Goal: Information Seeking & Learning: Learn about a topic

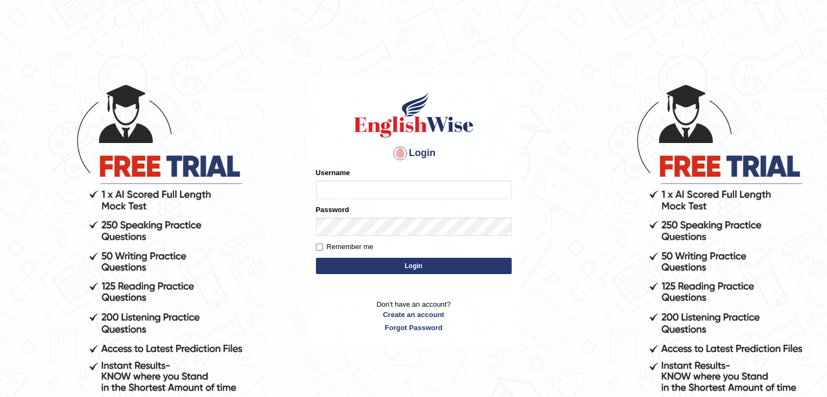
type input "gurvinder_newzealand"
click at [411, 264] on button "Login" at bounding box center [414, 266] width 196 height 16
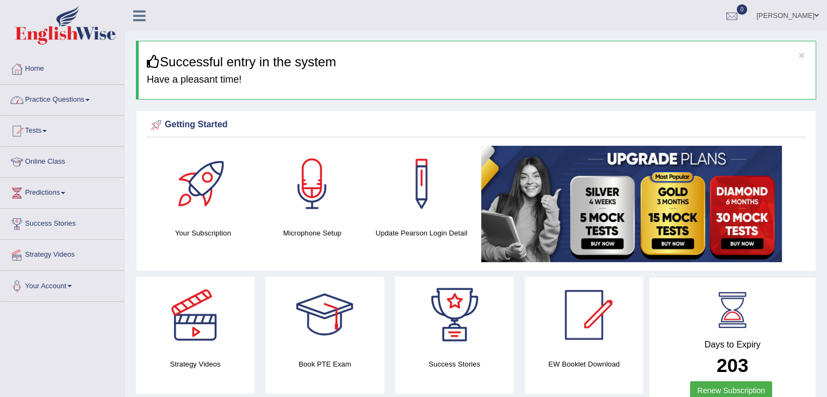
click at [95, 101] on link "Practice Questions" at bounding box center [63, 98] width 124 height 27
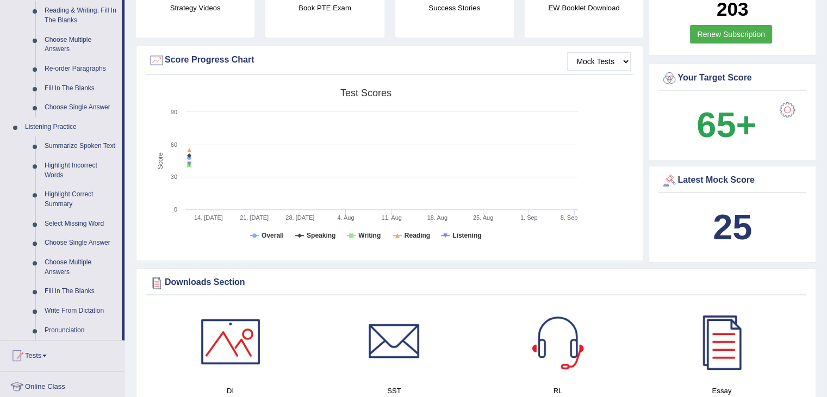
scroll to position [358, 0]
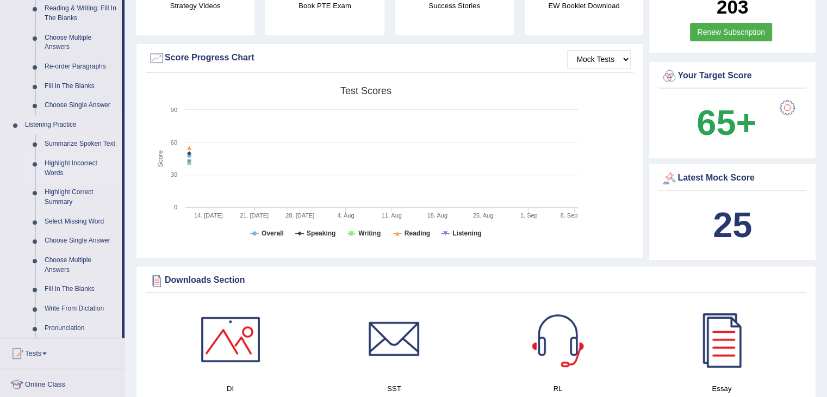
click at [83, 169] on link "Highlight Incorrect Words" at bounding box center [81, 168] width 82 height 29
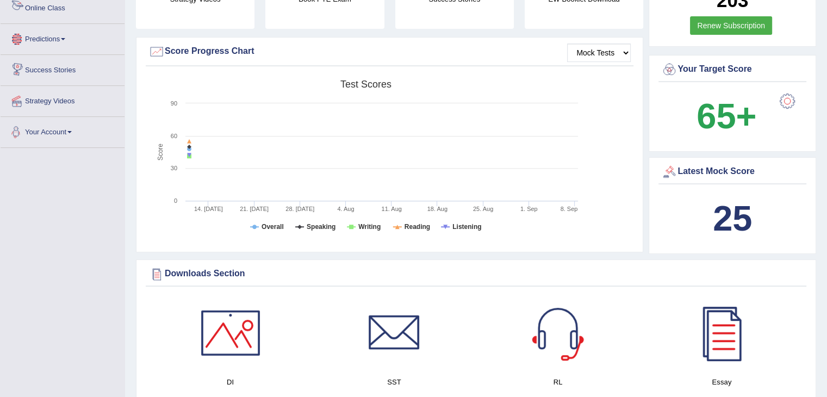
scroll to position [721, 0]
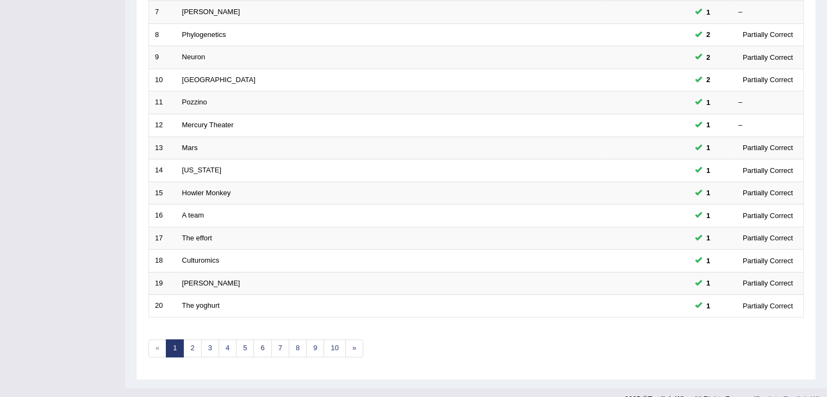
scroll to position [320, 0]
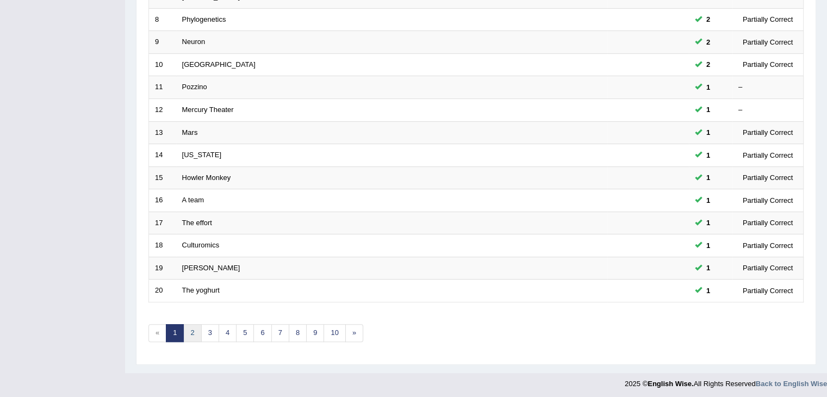
click at [193, 332] on link "2" at bounding box center [192, 333] width 18 height 18
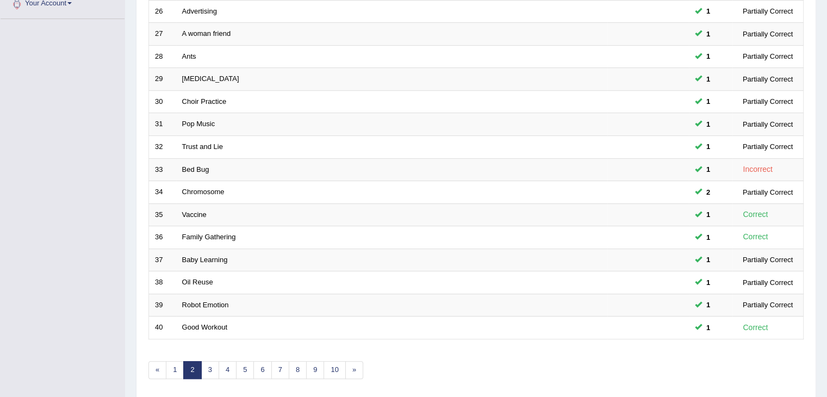
scroll to position [320, 0]
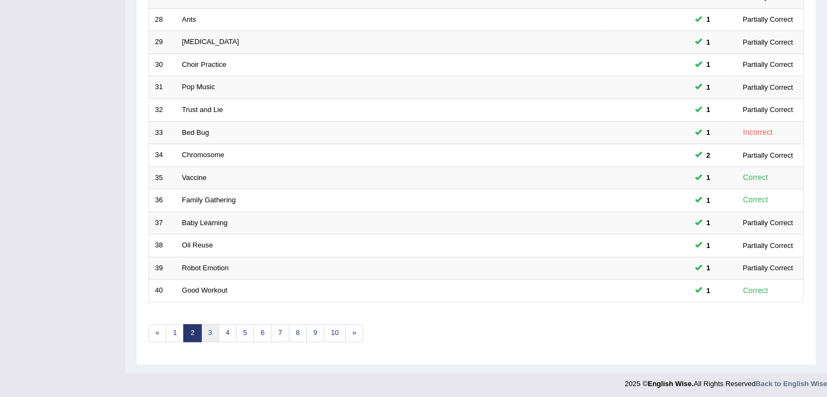
click at [210, 335] on link "3" at bounding box center [210, 333] width 18 height 18
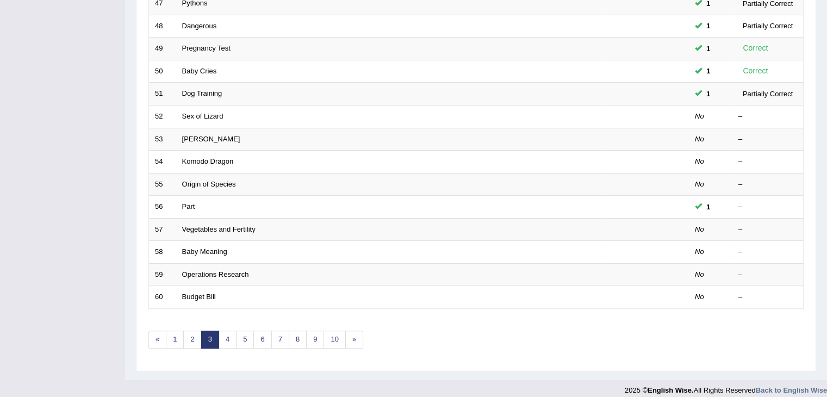
scroll to position [320, 0]
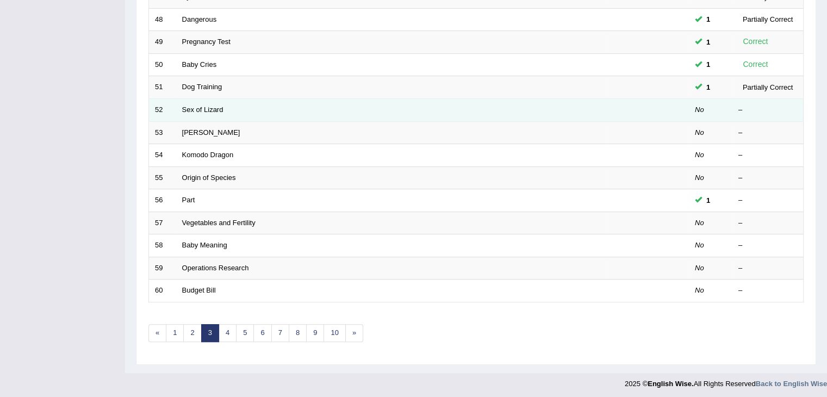
click at [184, 111] on td "Sex of Lizard" at bounding box center [391, 109] width 431 height 23
click at [195, 107] on link "Sex of Lizard" at bounding box center [202, 109] width 41 height 8
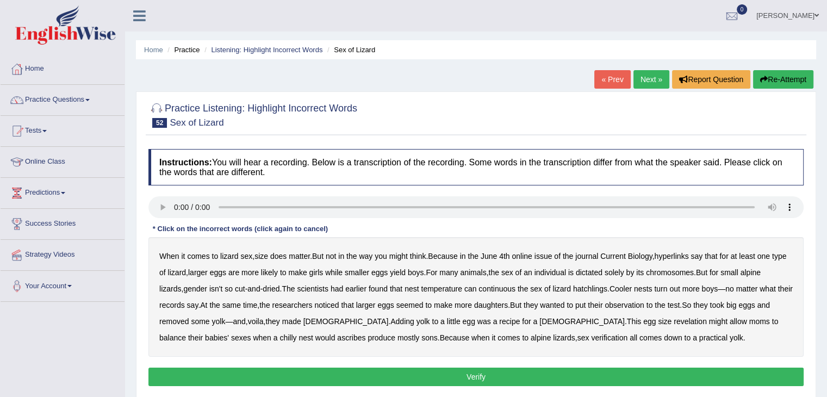
click at [643, 79] on link "Next »" at bounding box center [651, 79] width 36 height 18
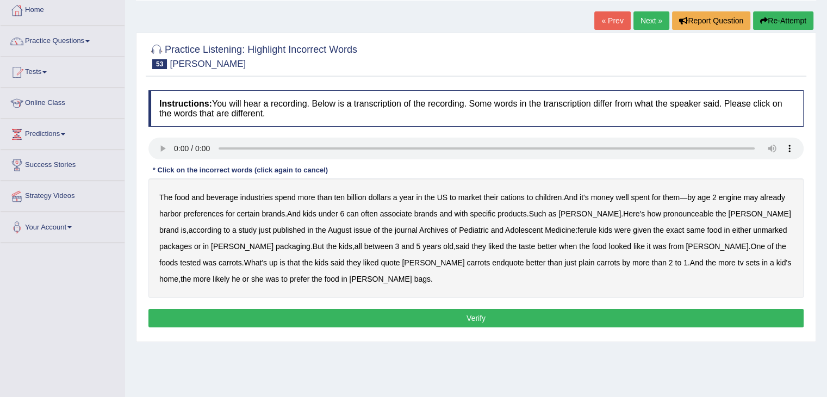
scroll to position [65, 0]
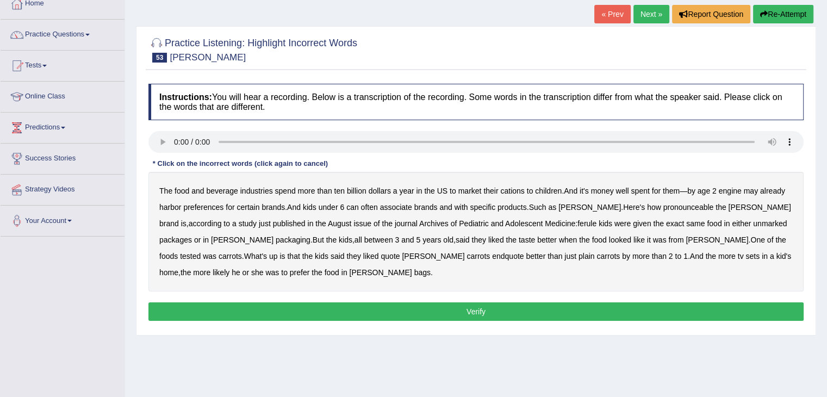
click at [383, 161] on div "Instructions: You will hear a recording. Below is a transcription of the record…" at bounding box center [476, 203] width 660 height 251
click at [736, 190] on b "engine" at bounding box center [729, 190] width 23 height 9
click at [680, 203] on b "pronounceable" at bounding box center [688, 207] width 51 height 9
click at [505, 222] on b "Adolescent" at bounding box center [523, 223] width 37 height 9
click at [492, 257] on b "endquote" at bounding box center [508, 256] width 32 height 9
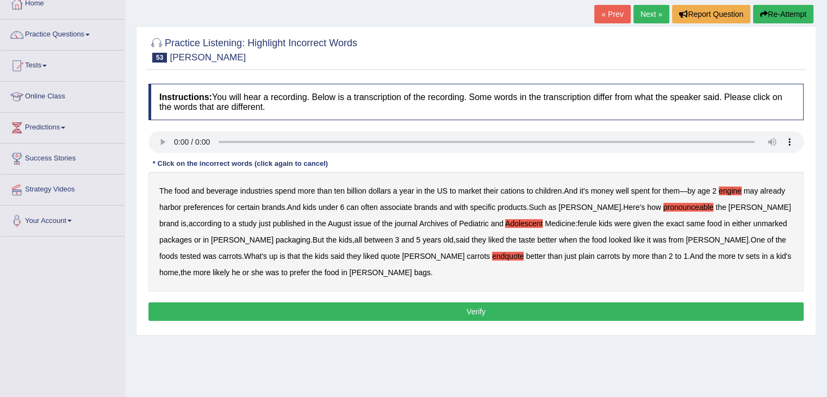
click at [492, 257] on b "endquote" at bounding box center [508, 256] width 32 height 9
click at [290, 272] on b "prefer" at bounding box center [300, 272] width 20 height 9
drag, startPoint x: 465, startPoint y: 154, endPoint x: 441, endPoint y: 154, distance: 23.9
click at [465, 154] on div at bounding box center [475, 143] width 655 height 24
click at [514, 189] on b "cations" at bounding box center [512, 190] width 24 height 9
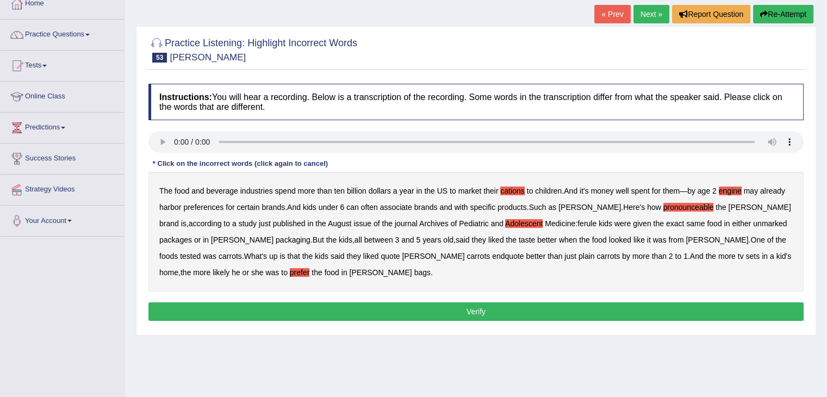
click at [430, 311] on button "Verify" at bounding box center [475, 311] width 655 height 18
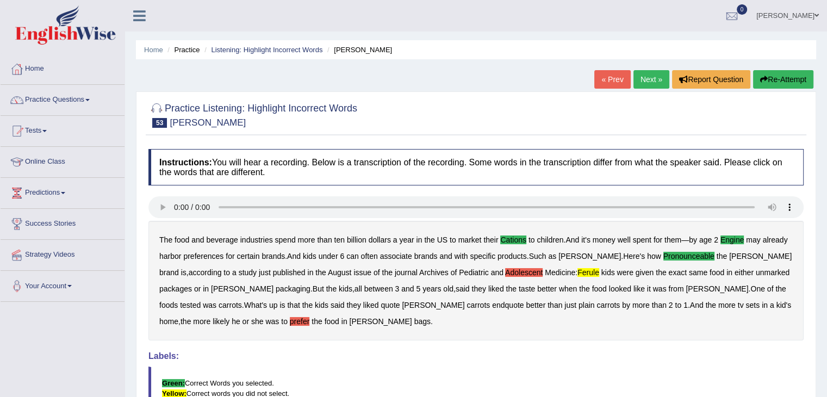
scroll to position [0, 0]
click at [649, 73] on link "Next »" at bounding box center [651, 79] width 36 height 18
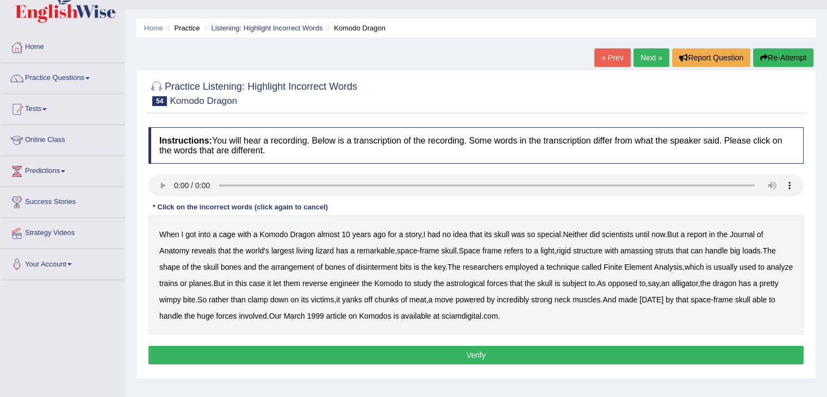
scroll to position [43, 0]
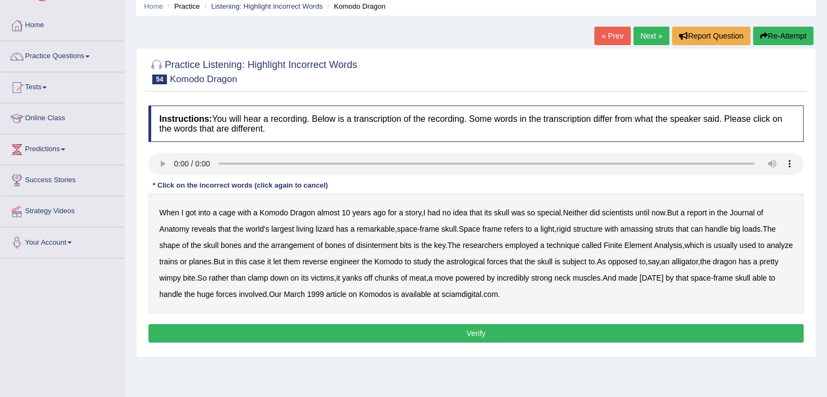
click at [642, 229] on b "amassing" at bounding box center [636, 228] width 33 height 9
click at [373, 246] on b "disinterment" at bounding box center [376, 245] width 41 height 9
click at [485, 257] on b "astrological" at bounding box center [465, 261] width 39 height 9
click at [663, 276] on b "carnival" at bounding box center [651, 277] width 24 height 9
click at [276, 332] on button "Verify" at bounding box center [475, 333] width 655 height 18
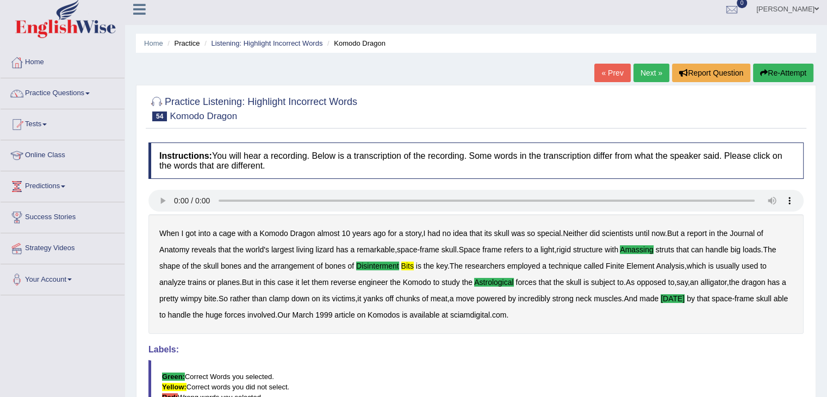
scroll to position [0, 0]
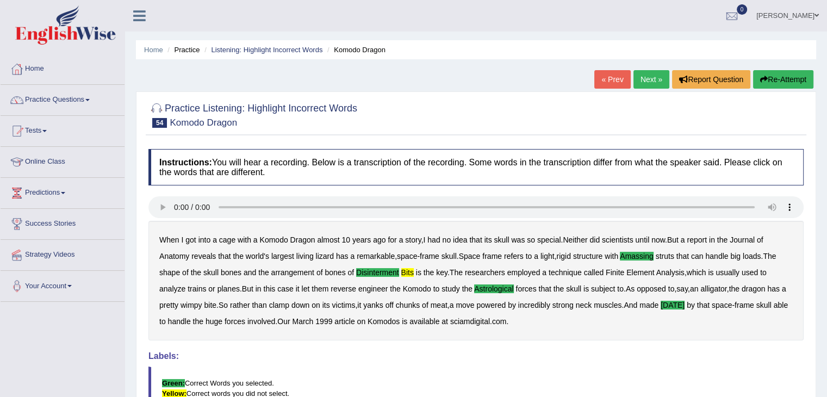
click at [654, 83] on link "Next »" at bounding box center [651, 79] width 36 height 18
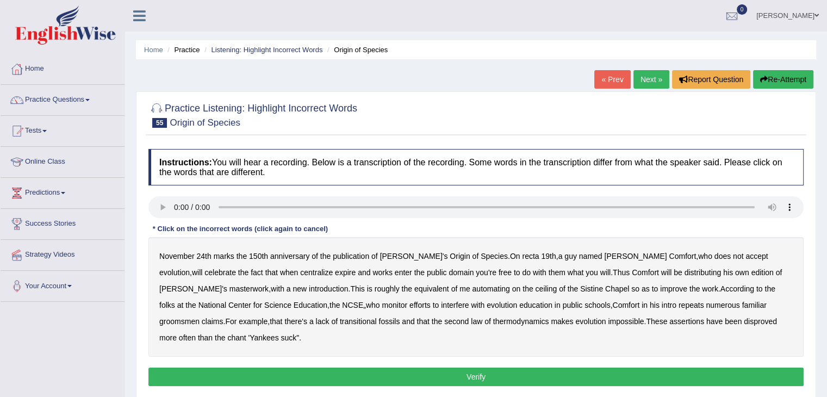
click at [300, 272] on b "centralize" at bounding box center [316, 272] width 33 height 9
click at [472, 288] on b "automating" at bounding box center [490, 288] width 37 height 9
click at [199, 317] on b "groomsmen" at bounding box center [179, 321] width 40 height 9
click at [448, 367] on button "Verify" at bounding box center [475, 376] width 655 height 18
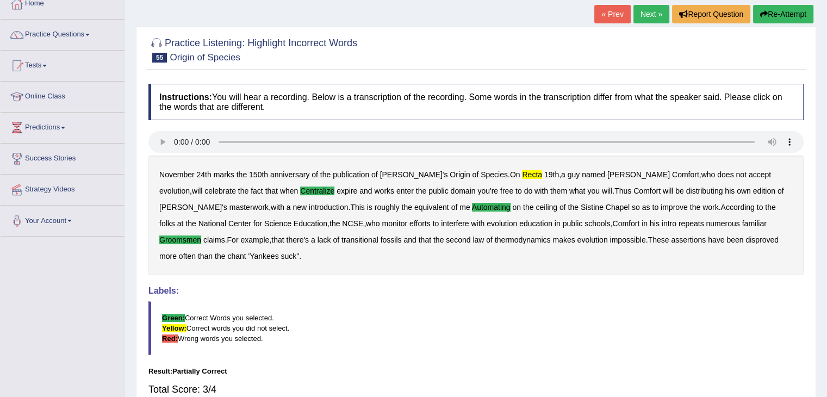
scroll to position [43, 0]
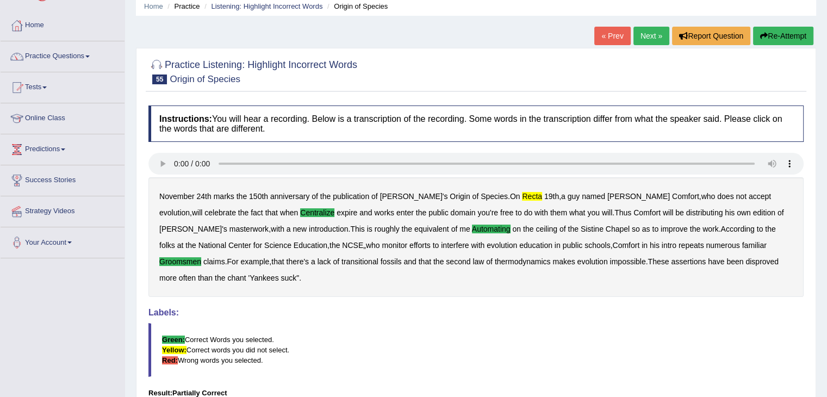
click at [654, 35] on link "Next »" at bounding box center [651, 36] width 36 height 18
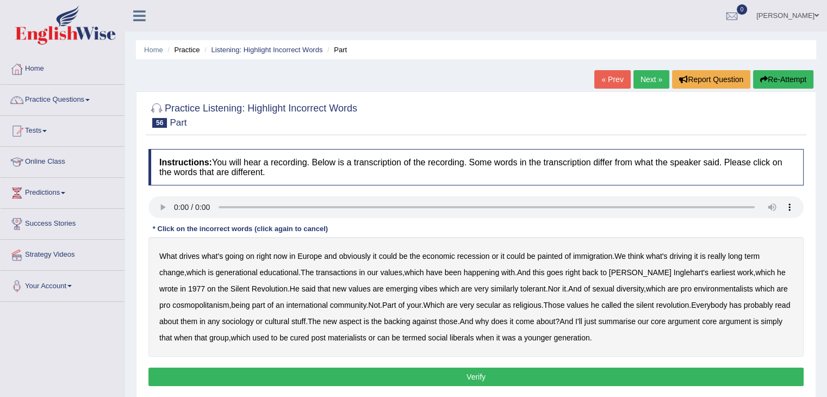
click at [447, 317] on b "those" at bounding box center [448, 321] width 18 height 9
click at [490, 288] on b "similarly" at bounding box center [504, 288] width 28 height 9
click at [520, 373] on button "Verify" at bounding box center [475, 376] width 655 height 18
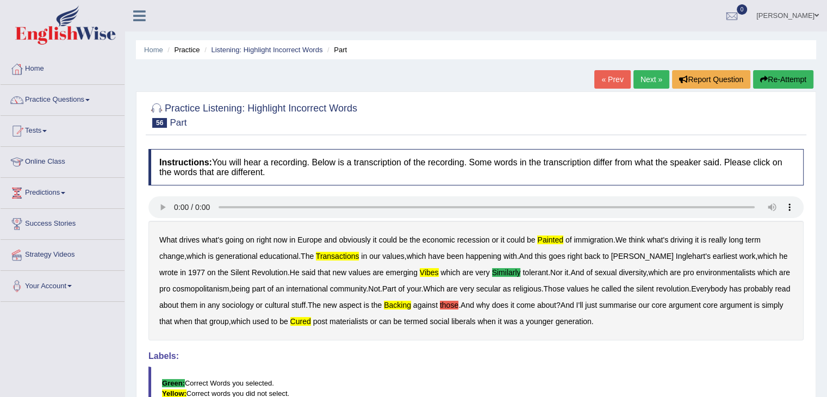
click at [797, 76] on button "Re-Attempt" at bounding box center [783, 79] width 60 height 18
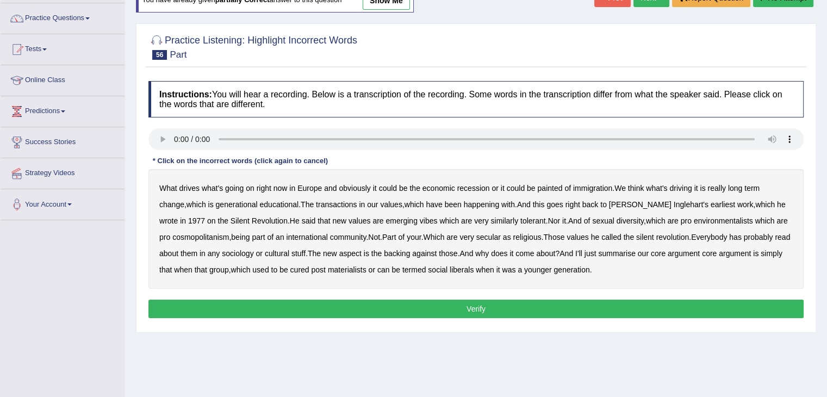
scroll to position [87, 0]
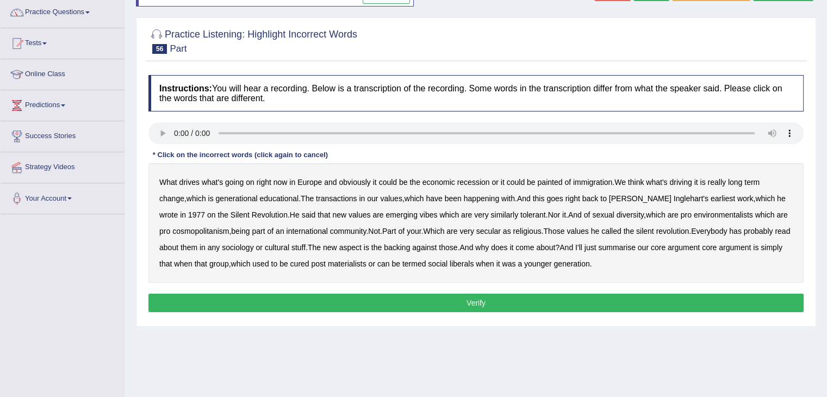
click at [316, 198] on b "transactions" at bounding box center [336, 198] width 41 height 9
click at [368, 214] on div "What drives what's going on right now in Europe and obviously it could be the e…" at bounding box center [475, 223] width 655 height 120
click at [420, 212] on b "vibes" at bounding box center [429, 214] width 18 height 9
click at [490, 212] on b "similarly" at bounding box center [504, 214] width 28 height 9
click at [409, 247] on b "backing" at bounding box center [397, 247] width 26 height 9
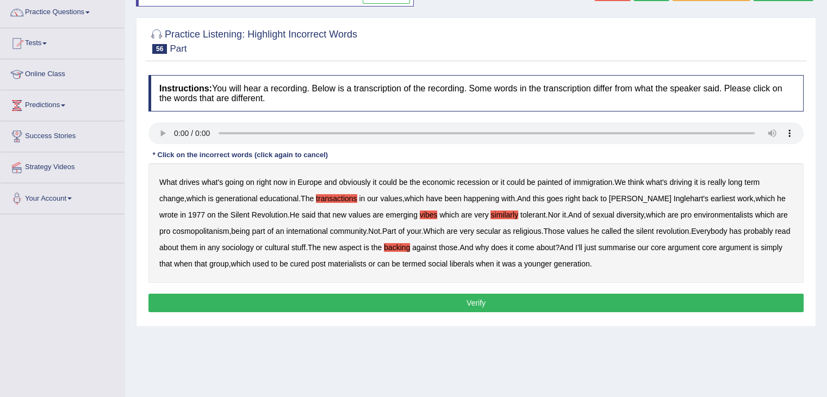
click at [463, 260] on b "liberals" at bounding box center [461, 263] width 24 height 9
click at [466, 302] on button "Verify" at bounding box center [475, 302] width 655 height 18
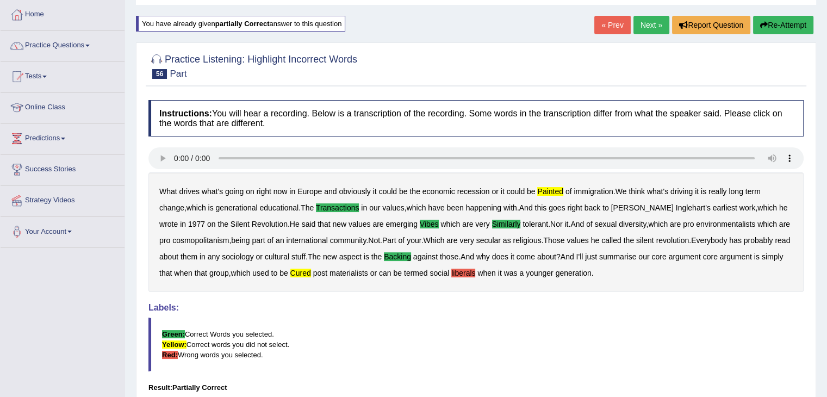
scroll to position [44, 0]
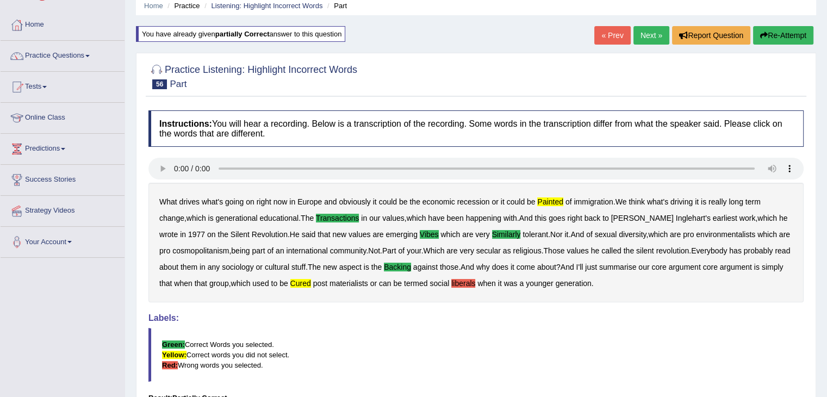
click at [643, 29] on link "Next »" at bounding box center [651, 35] width 36 height 18
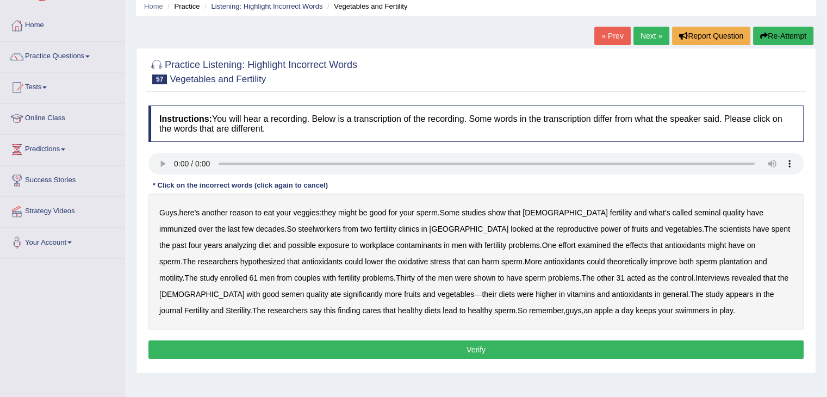
scroll to position [65, 0]
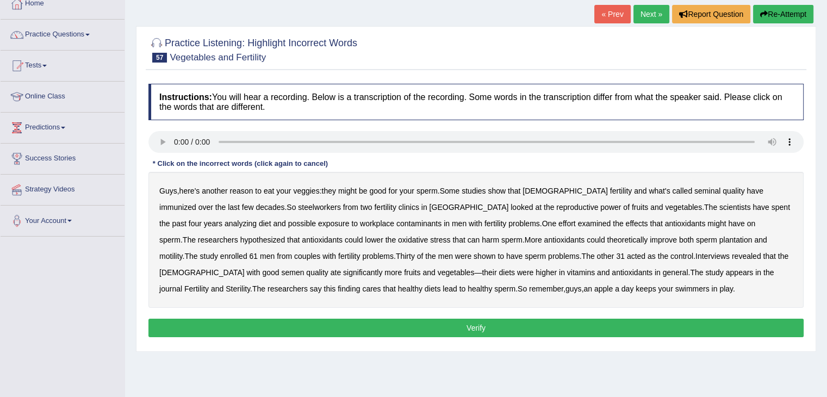
click at [644, 14] on link "Next »" at bounding box center [651, 14] width 36 height 18
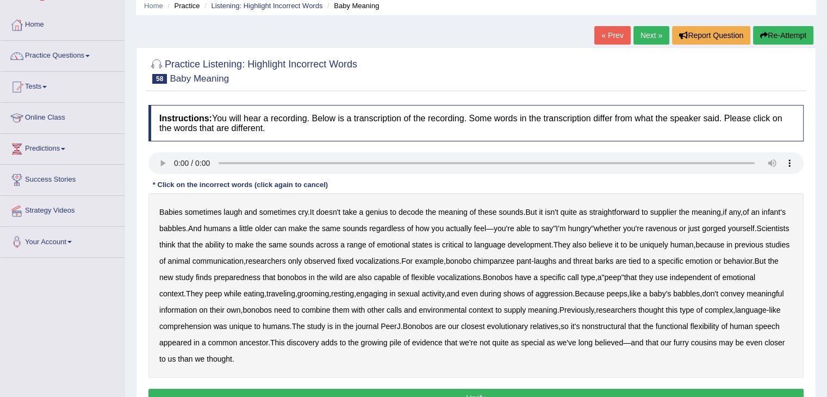
scroll to position [51, 0]
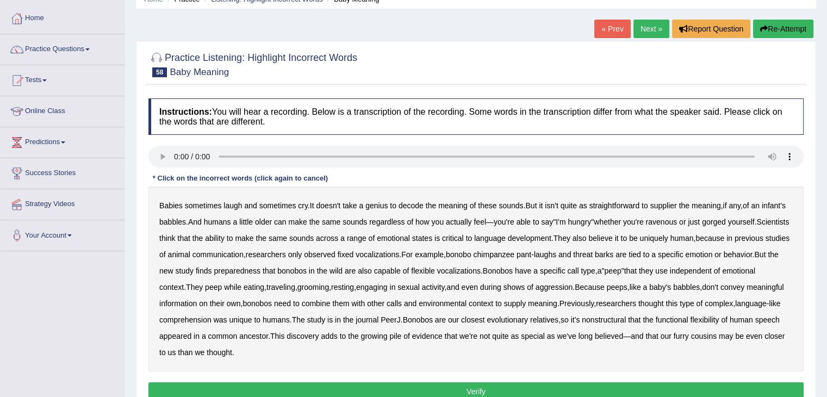
click at [672, 204] on b "supplier" at bounding box center [663, 205] width 27 height 9
click at [656, 393] on button "Verify" at bounding box center [475, 391] width 655 height 18
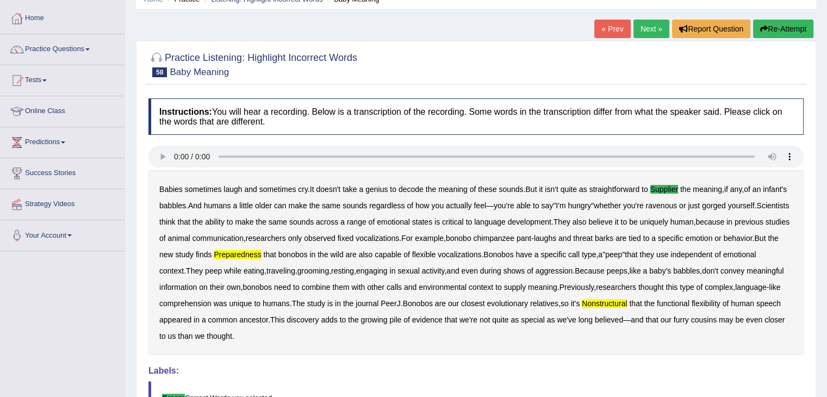
click at [769, 33] on button "Re-Attempt" at bounding box center [783, 29] width 60 height 18
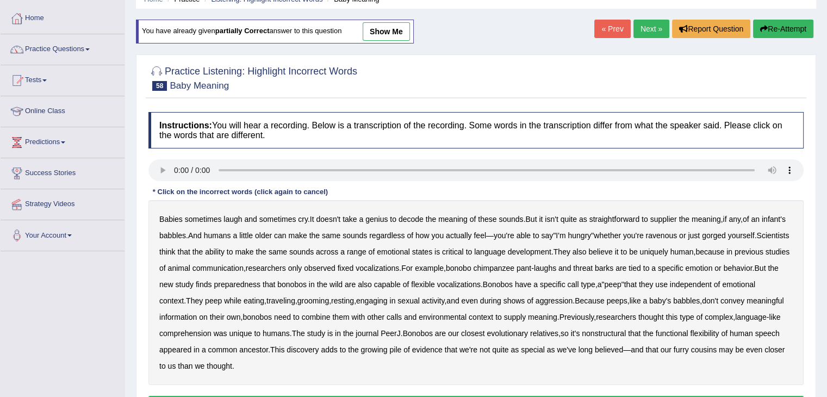
click at [671, 217] on b "supplier" at bounding box center [663, 219] width 27 height 9
click at [260, 284] on b "preparedness" at bounding box center [237, 284] width 47 height 9
click at [625, 331] on b "nonstructural" at bounding box center [603, 333] width 44 height 9
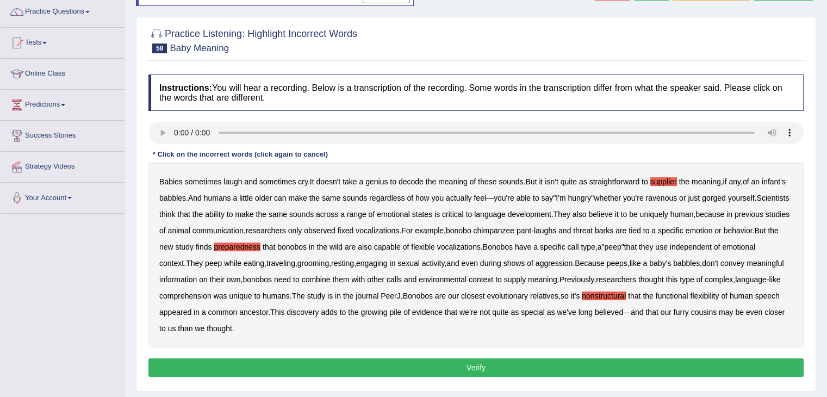
scroll to position [94, 0]
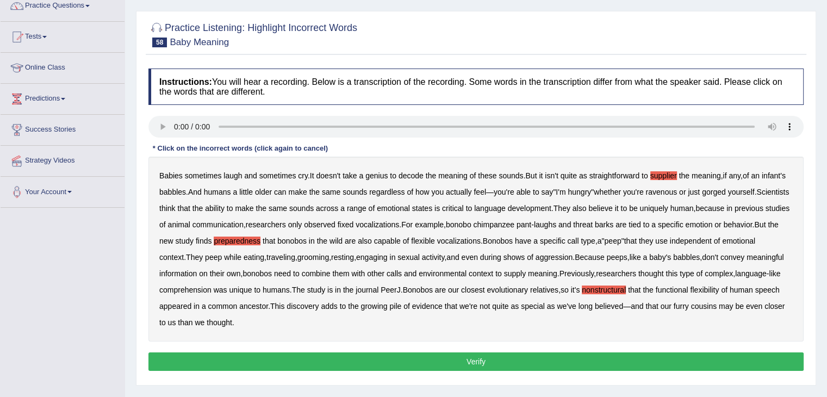
click at [432, 361] on button "Verify" at bounding box center [475, 361] width 655 height 18
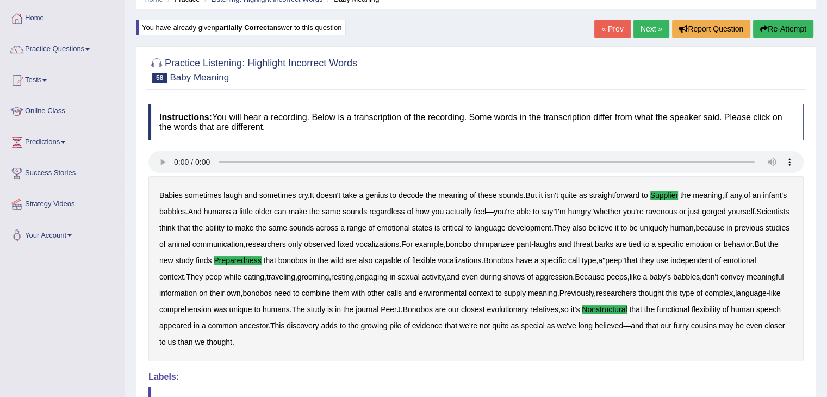
scroll to position [29, 0]
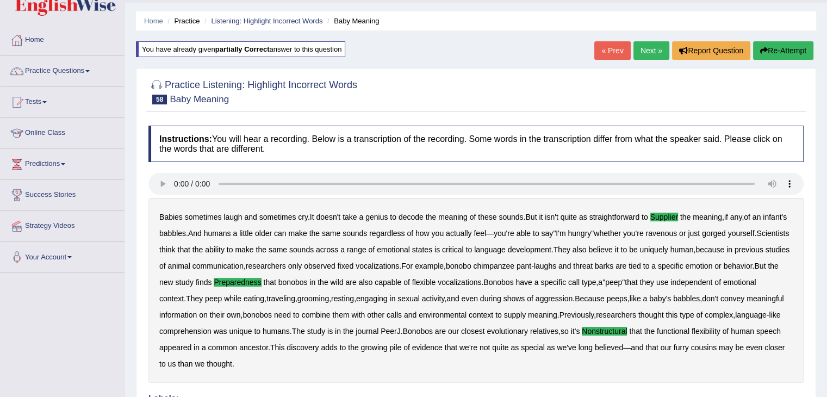
click at [658, 53] on link "Next »" at bounding box center [651, 50] width 36 height 18
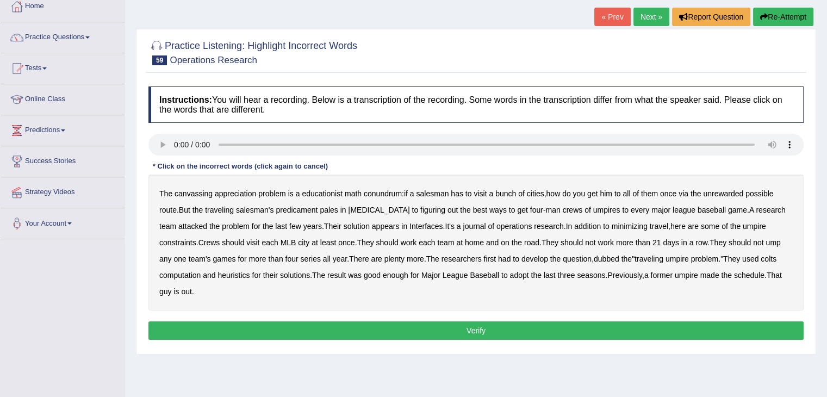
scroll to position [65, 0]
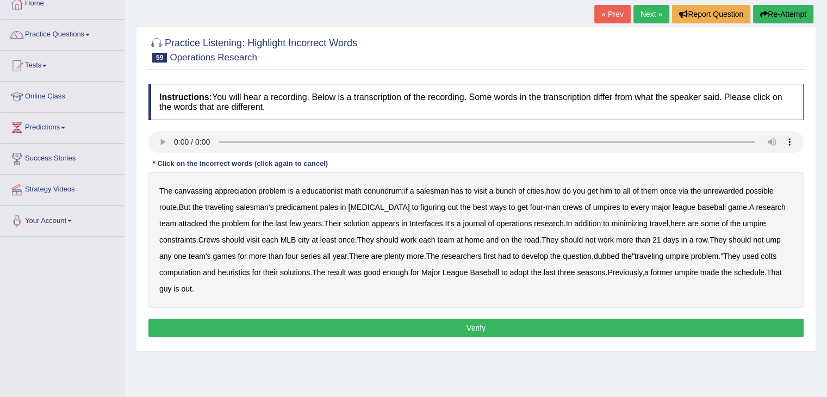
click at [196, 186] on b "canvassing" at bounding box center [193, 190] width 38 height 9
click at [390, 203] on b "nitroglycerine" at bounding box center [378, 207] width 61 height 9
click at [775, 254] on b "colts" at bounding box center [768, 256] width 16 height 9
click at [252, 191] on b "appreciation" at bounding box center [235, 190] width 41 height 9
click at [780, 240] on b "ump" at bounding box center [772, 239] width 15 height 9
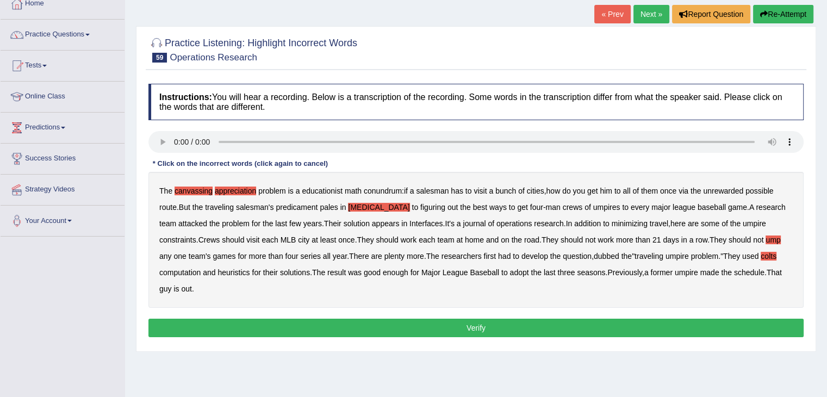
click at [464, 329] on button "Verify" at bounding box center [475, 327] width 655 height 18
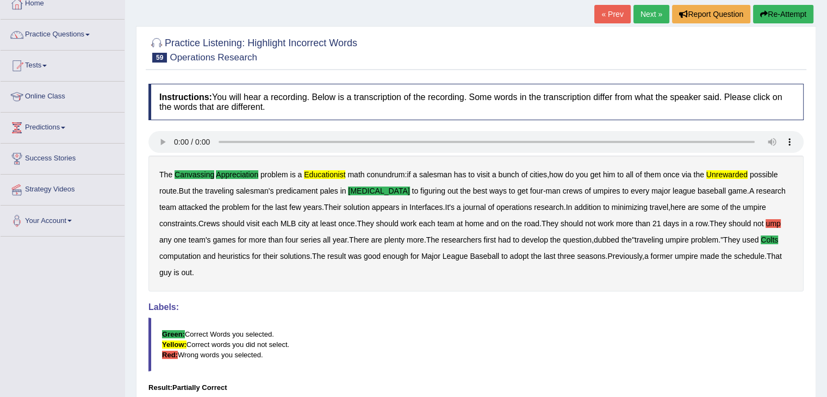
click at [640, 14] on link "Next »" at bounding box center [651, 14] width 36 height 18
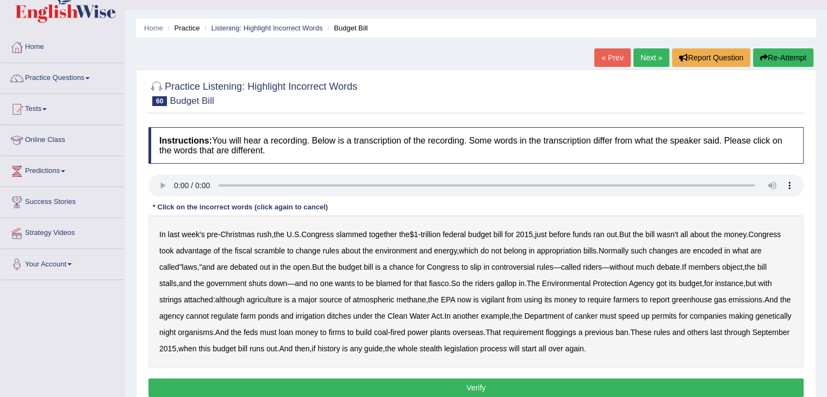
scroll to position [43, 0]
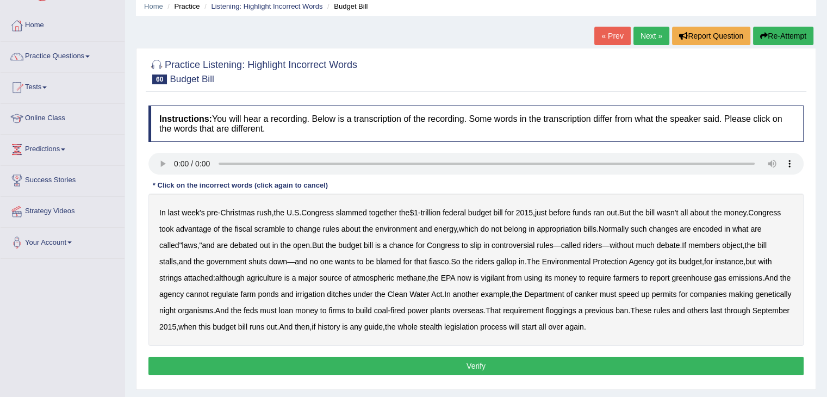
click at [496, 278] on b "vigilant" at bounding box center [492, 277] width 24 height 9
click at [597, 292] on b "canker" at bounding box center [585, 294] width 23 height 9
click at [176, 308] on b "night" at bounding box center [167, 310] width 16 height 9
click at [576, 310] on b "floggings" at bounding box center [561, 310] width 30 height 9
click at [548, 367] on button "Verify" at bounding box center [475, 365] width 655 height 18
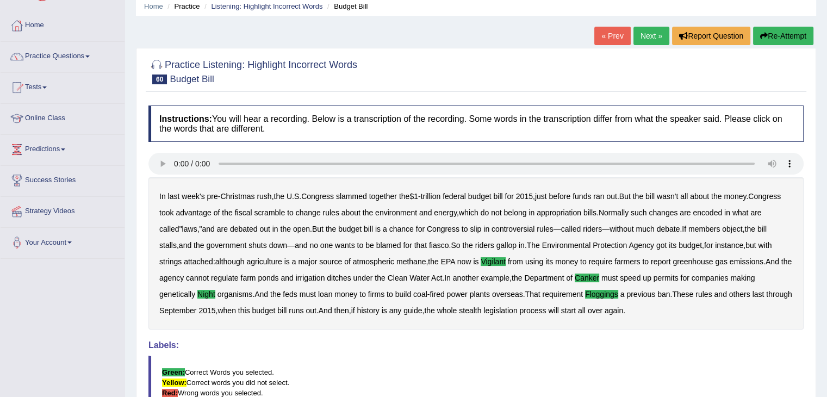
click at [646, 38] on link "Next »" at bounding box center [651, 36] width 36 height 18
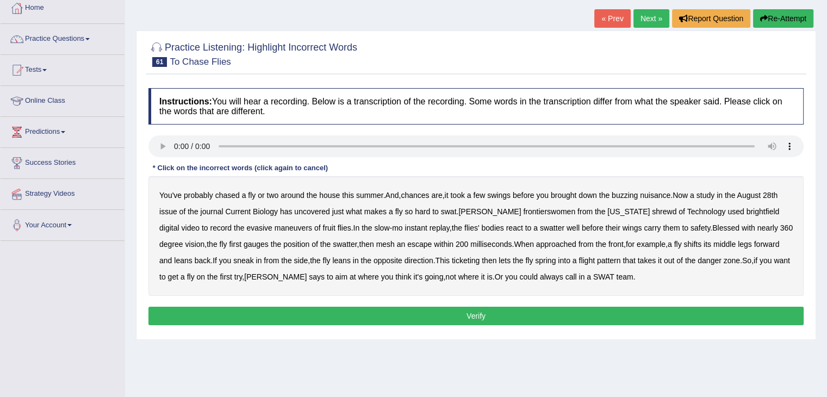
scroll to position [65, 0]
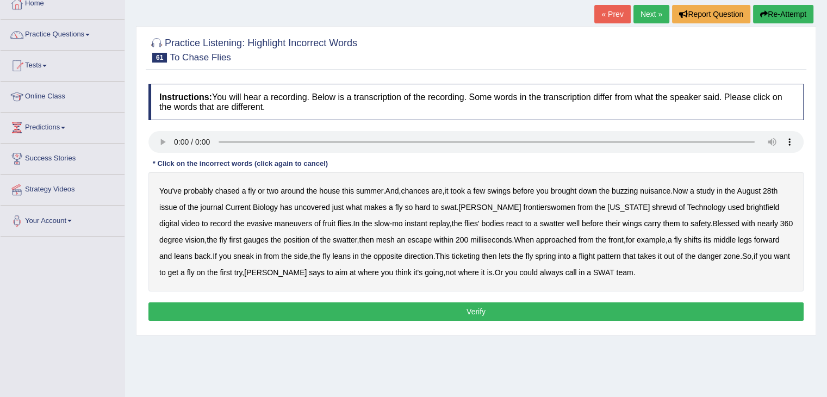
click at [531, 203] on b "frontierswomen" at bounding box center [549, 207] width 52 height 9
click at [274, 222] on b "maneuvers" at bounding box center [292, 223] width 37 height 9
click at [376, 235] on b "mesh" at bounding box center [385, 239] width 18 height 9
click at [458, 253] on b "ticketing" at bounding box center [466, 256] width 28 height 9
click at [449, 316] on button "Verify" at bounding box center [475, 311] width 655 height 18
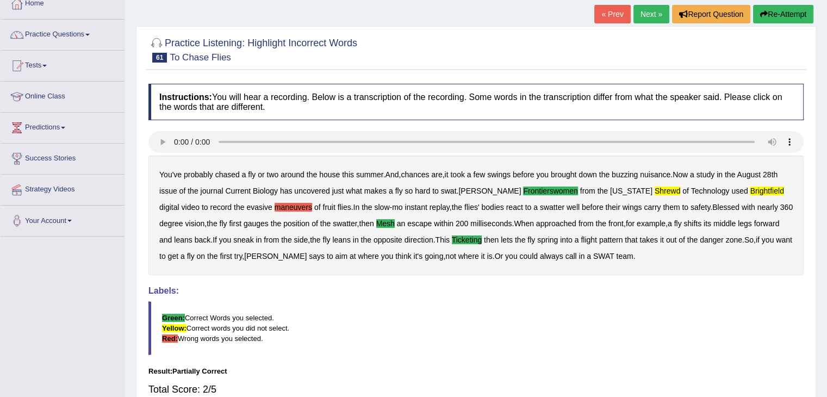
click at [659, 9] on link "Next »" at bounding box center [651, 14] width 36 height 18
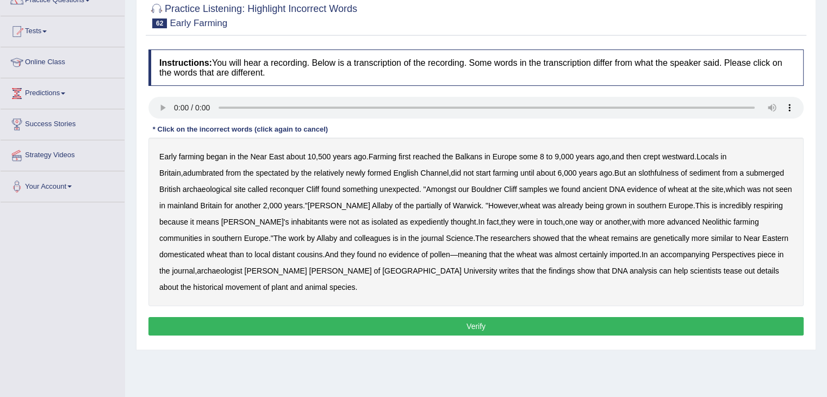
scroll to position [109, 0]
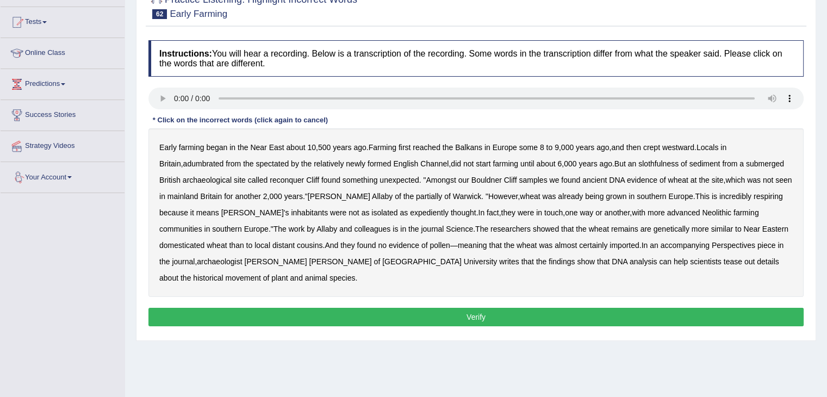
click at [183, 159] on b "adumbrated" at bounding box center [203, 163] width 41 height 9
click at [648, 161] on b "slothfulness" at bounding box center [658, 163] width 40 height 9
click at [410, 208] on b "expediently" at bounding box center [429, 212] width 39 height 9
click at [526, 309] on button "Verify" at bounding box center [475, 317] width 655 height 18
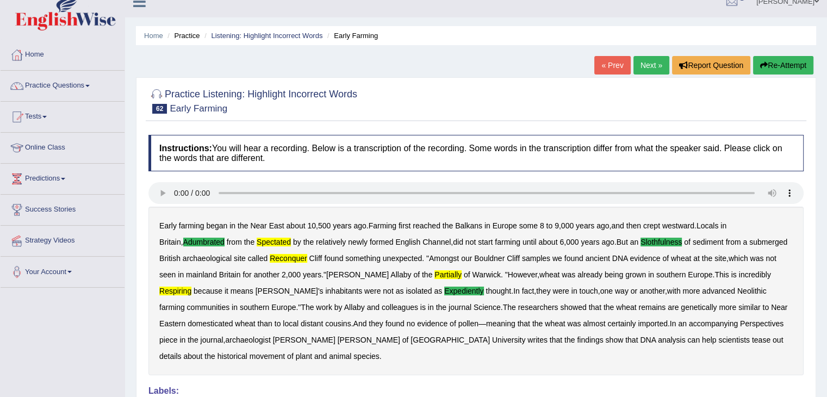
scroll to position [0, 0]
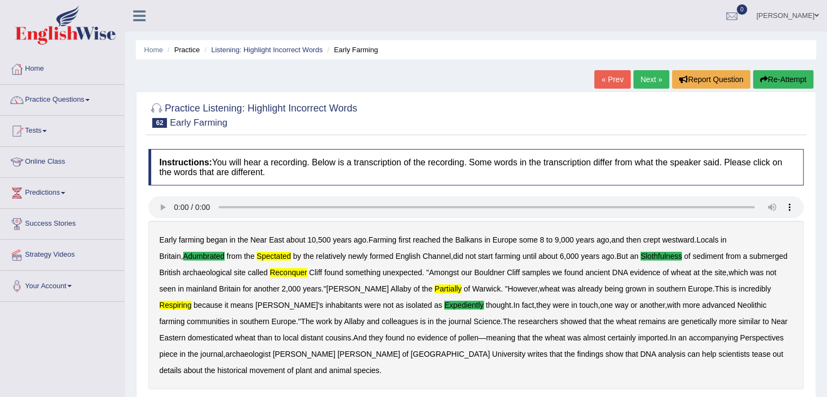
click at [781, 71] on button "Re-Attempt" at bounding box center [783, 79] width 60 height 18
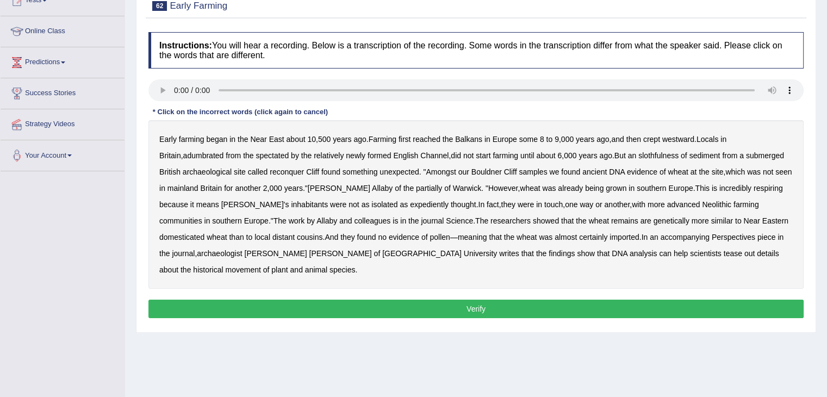
scroll to position [152, 0]
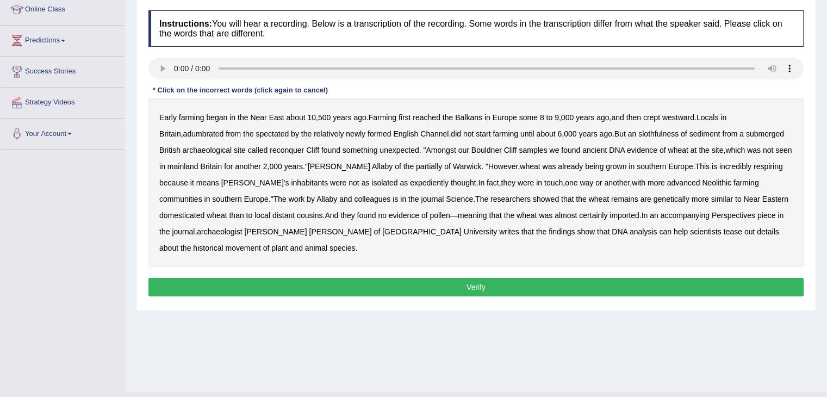
click at [191, 129] on b "adumbrated" at bounding box center [203, 133] width 41 height 9
click at [258, 133] on b "spectated" at bounding box center [271, 133] width 33 height 9
click at [649, 131] on b "slothfulness" at bounding box center [658, 133] width 40 height 9
click at [273, 150] on b "reconquer" at bounding box center [287, 150] width 34 height 9
click at [753, 163] on b "respiring" at bounding box center [767, 166] width 29 height 9
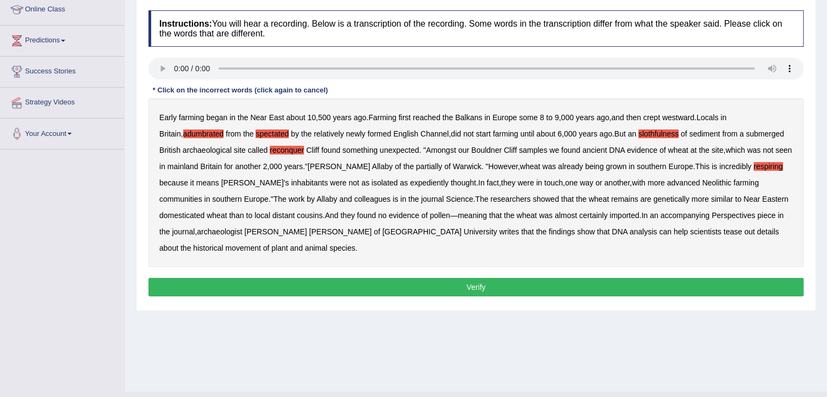
click at [410, 183] on b "expediently" at bounding box center [429, 182] width 39 height 9
click at [473, 285] on button "Verify" at bounding box center [475, 287] width 655 height 18
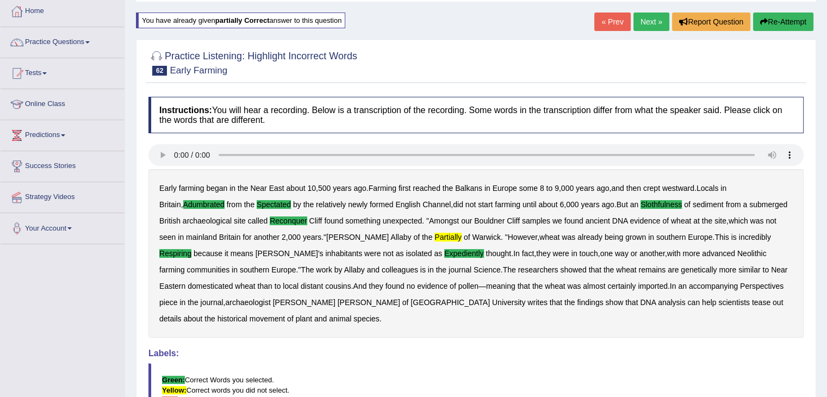
scroll to position [0, 0]
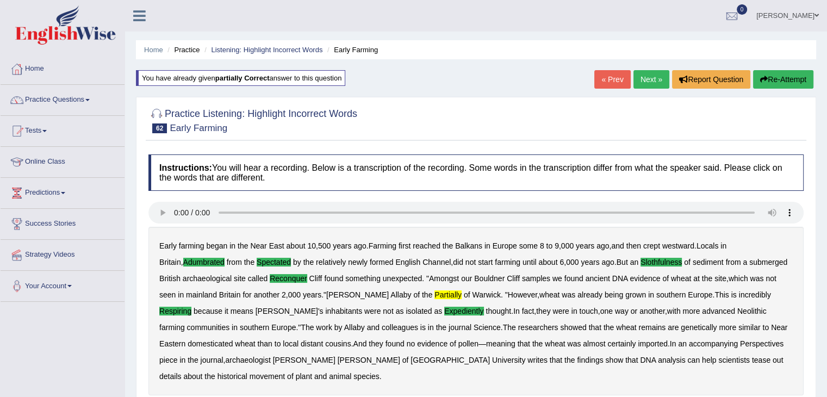
click at [648, 81] on link "Next »" at bounding box center [651, 79] width 36 height 18
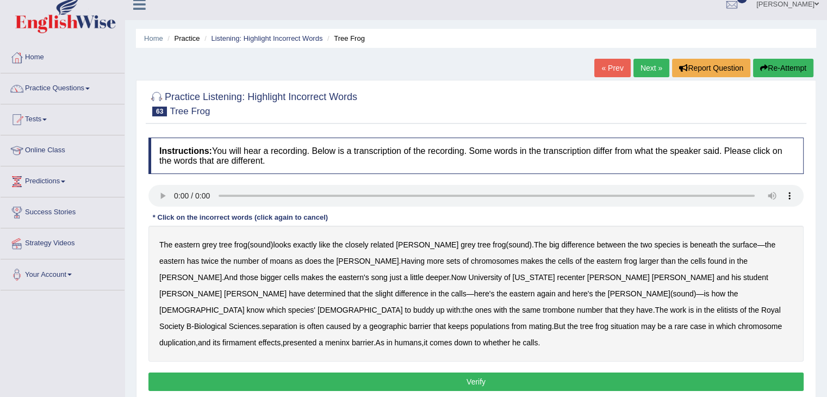
scroll to position [22, 0]
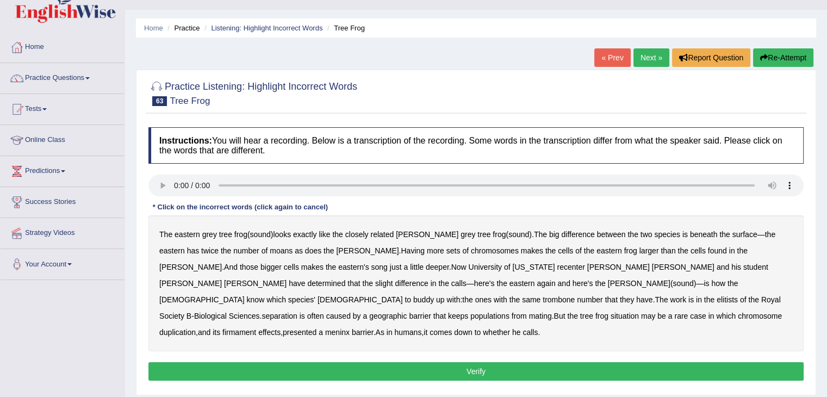
click at [270, 249] on b "moans" at bounding box center [281, 250] width 23 height 9
click at [556, 265] on b "recenter" at bounding box center [570, 266] width 28 height 9
click at [574, 295] on b "trombone" at bounding box center [558, 299] width 32 height 9
click at [297, 311] on b "separation" at bounding box center [278, 315] width 35 height 9
click at [349, 328] on b "meninx" at bounding box center [337, 332] width 24 height 9
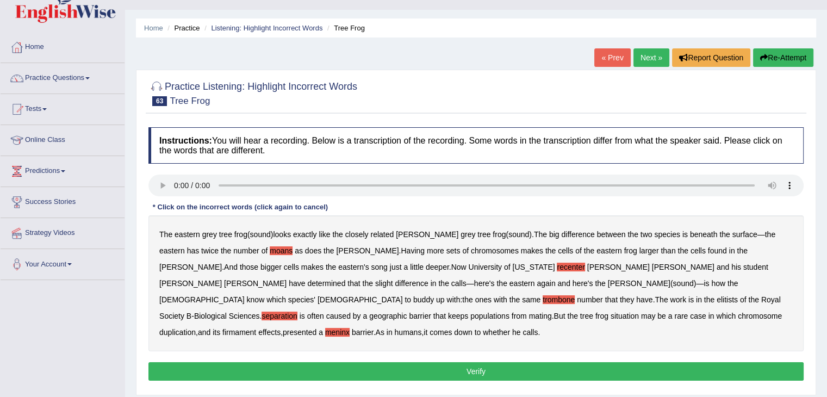
click at [493, 362] on button "Verify" at bounding box center [475, 371] width 655 height 18
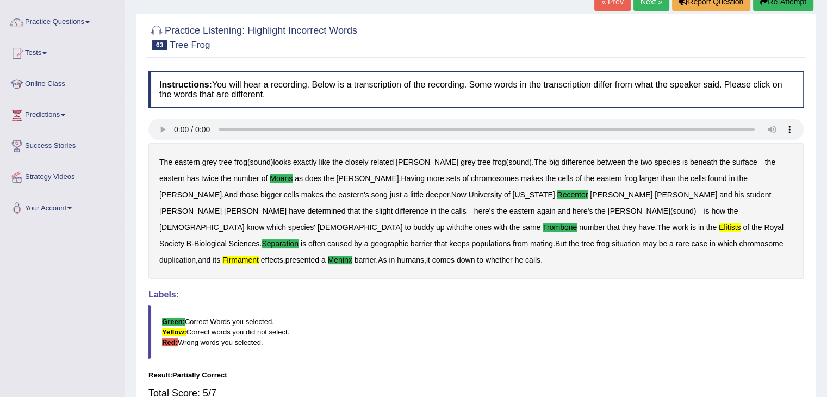
scroll to position [0, 0]
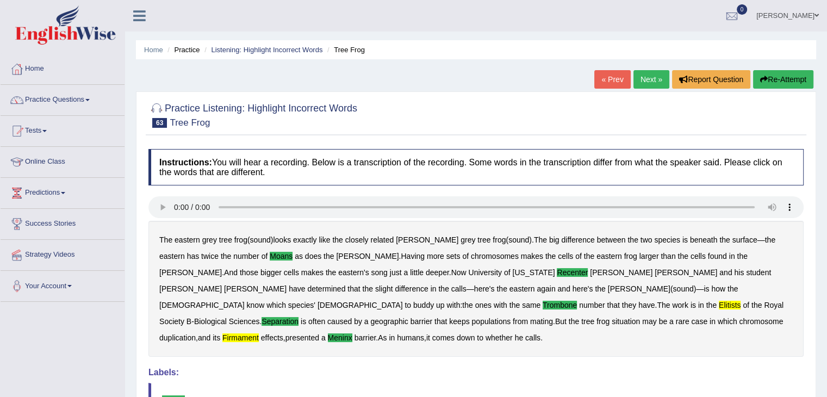
click at [640, 77] on link "Next »" at bounding box center [651, 79] width 36 height 18
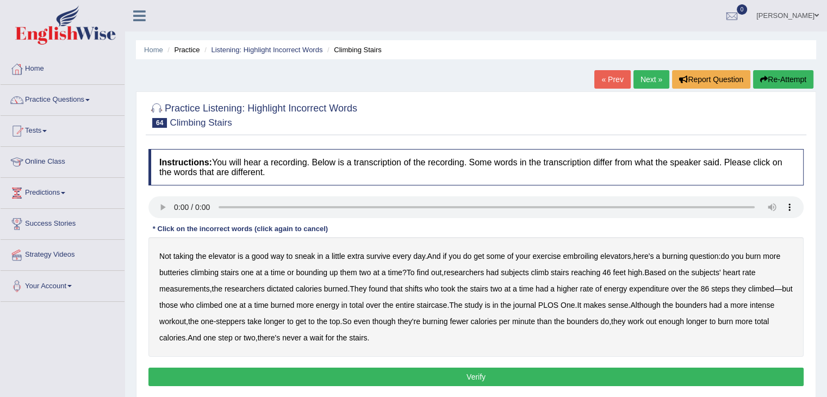
click at [585, 255] on b "embroiling" at bounding box center [579, 256] width 35 height 9
click at [282, 288] on b "dictated" at bounding box center [280, 288] width 27 height 9
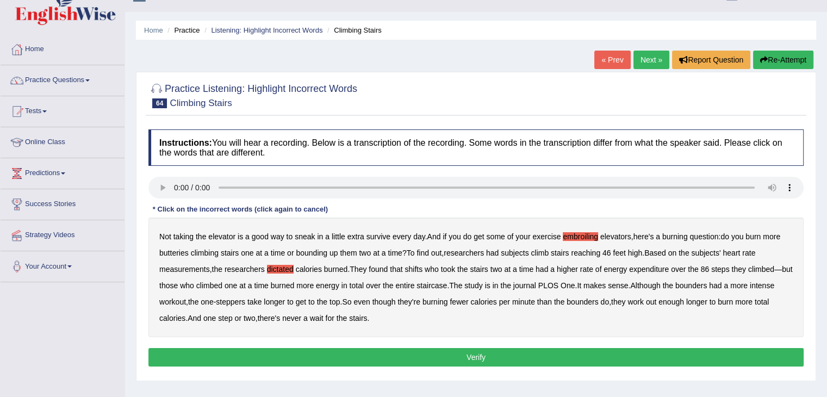
click at [178, 248] on b "butteries" at bounding box center [173, 252] width 29 height 9
click at [390, 353] on button "Verify" at bounding box center [475, 357] width 655 height 18
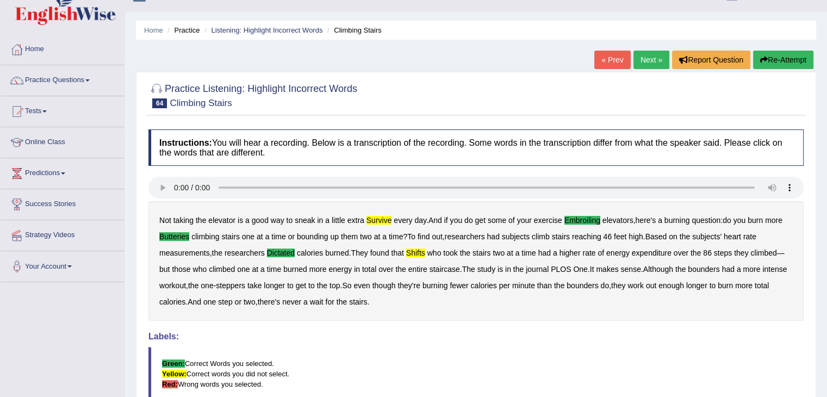
click at [652, 55] on link "Next »" at bounding box center [651, 60] width 36 height 18
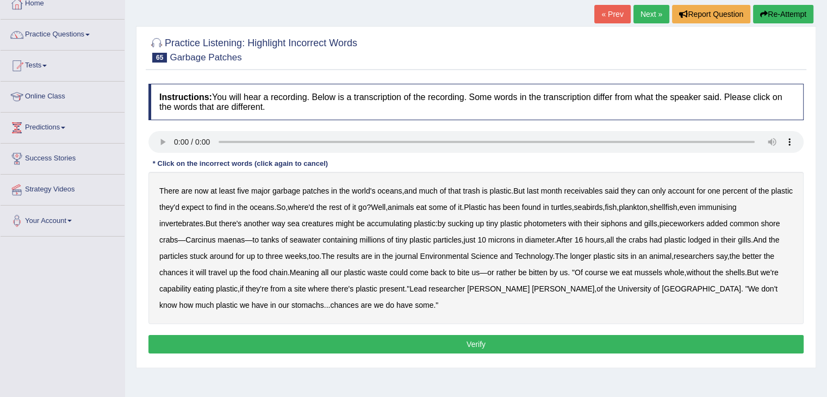
scroll to position [87, 0]
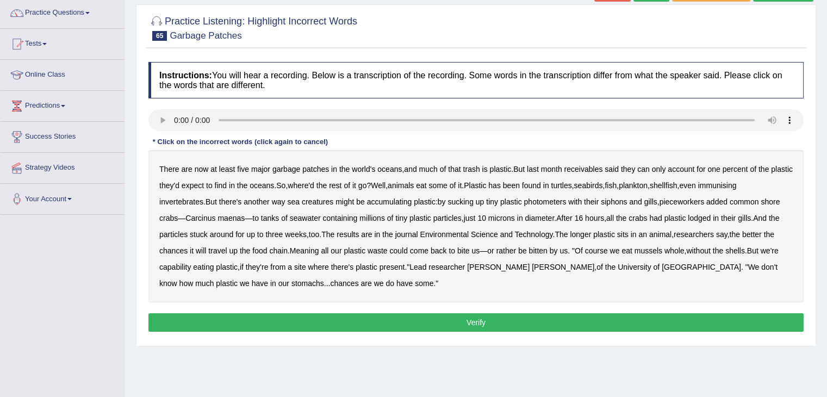
click at [589, 168] on b "receivables" at bounding box center [583, 169] width 39 height 9
click at [559, 198] on b "photometers" at bounding box center [544, 201] width 42 height 9
click at [736, 183] on b "immunising" at bounding box center [717, 185] width 39 height 9
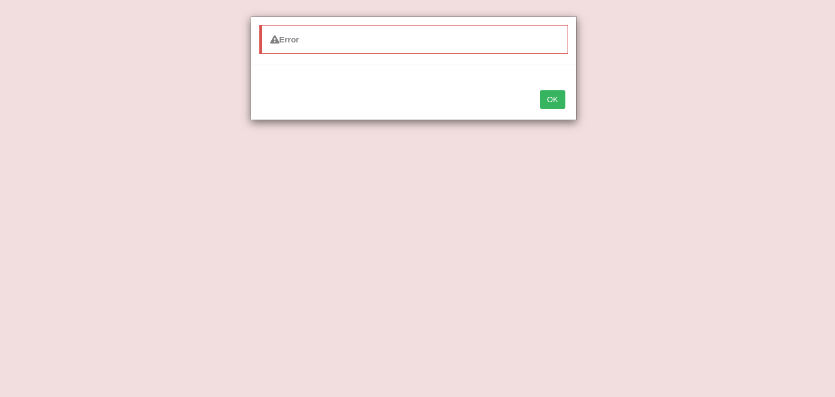
click at [558, 99] on button "OK" at bounding box center [552, 99] width 25 height 18
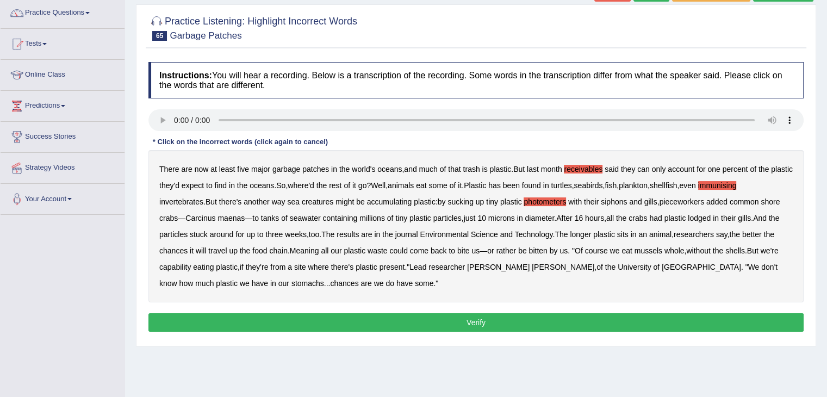
click at [699, 203] on b "pieceworkers" at bounding box center [681, 201] width 45 height 9
click at [191, 262] on div "There are now at least five major garbage patches in the world's oceans , and m…" at bounding box center [475, 226] width 655 height 152
drag, startPoint x: 191, startPoint y: 262, endPoint x: 183, endPoint y: 265, distance: 9.1
click at [183, 265] on div "There are now at least five major garbage patches in the world's oceans , and m…" at bounding box center [475, 226] width 655 height 152
click at [183, 265] on b "capability" at bounding box center [175, 266] width 32 height 9
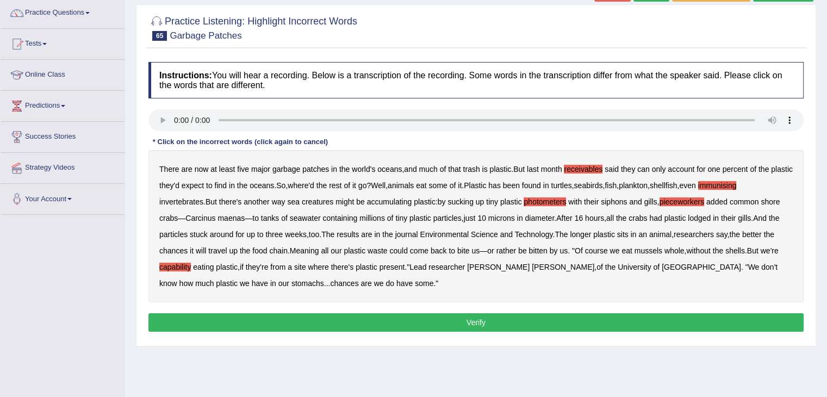
click at [383, 321] on button "Verify" at bounding box center [475, 322] width 655 height 18
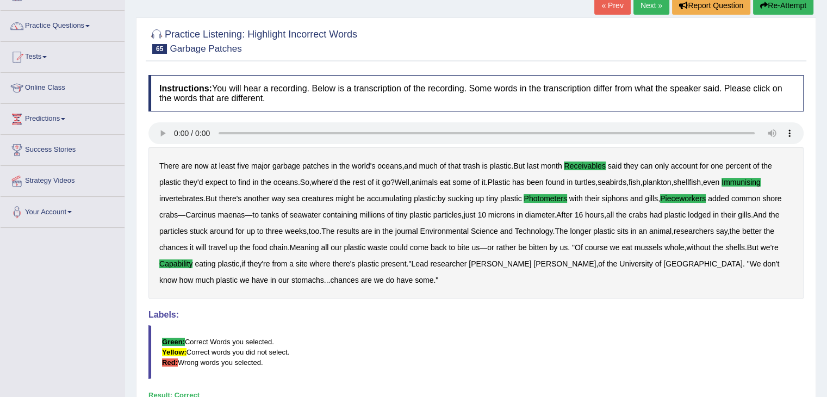
scroll to position [30, 0]
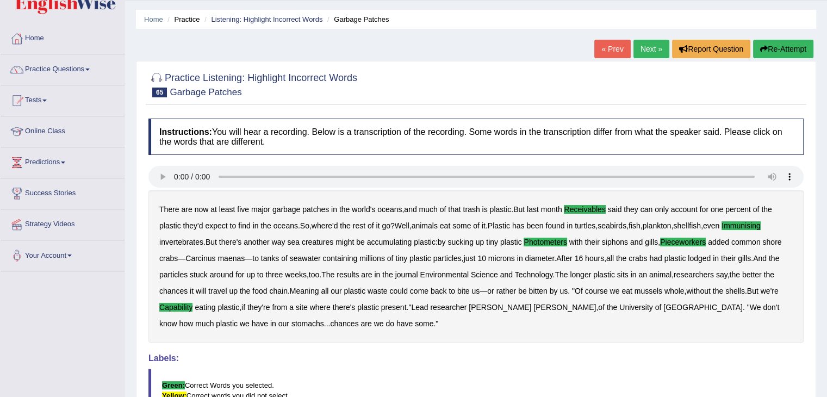
click at [644, 48] on link "Next »" at bounding box center [651, 49] width 36 height 18
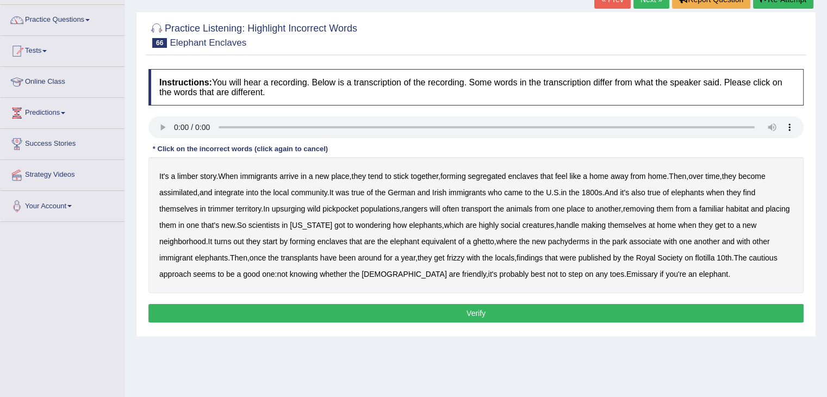
scroll to position [87, 0]
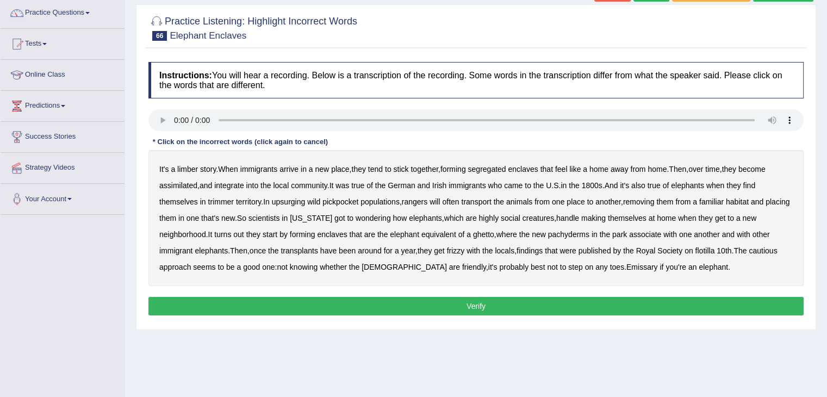
click at [189, 167] on b "limber" at bounding box center [187, 169] width 21 height 9
click at [224, 200] on b "trimmer" at bounding box center [221, 201] width 26 height 9
click at [296, 201] on b "upsurging" at bounding box center [289, 201] width 34 height 9
click at [626, 265] on b "Emissary" at bounding box center [642, 266] width 32 height 9
click at [262, 231] on div "It's a limber story . When immigrants arrive in a new place , they tend to stic…" at bounding box center [475, 218] width 655 height 136
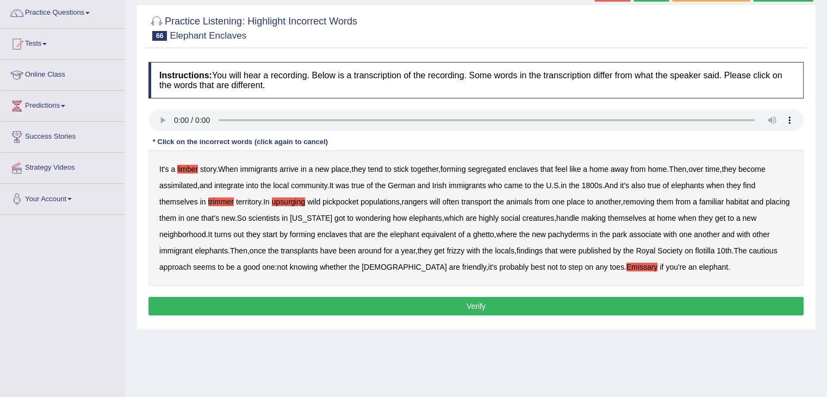
click at [714, 249] on b "flotilla" at bounding box center [704, 250] width 20 height 9
click at [593, 307] on button "Verify" at bounding box center [475, 306] width 655 height 18
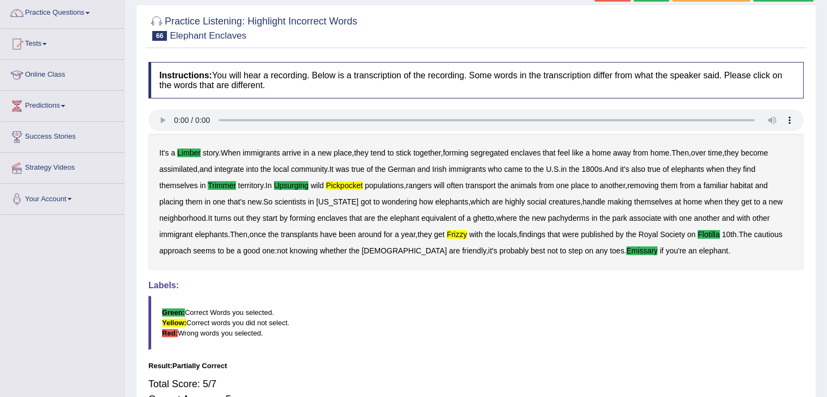
click at [253, 106] on div "Instructions: You will hear a recording. Below is a transcription of the record…" at bounding box center [476, 246] width 660 height 379
